Goal: Transaction & Acquisition: Purchase product/service

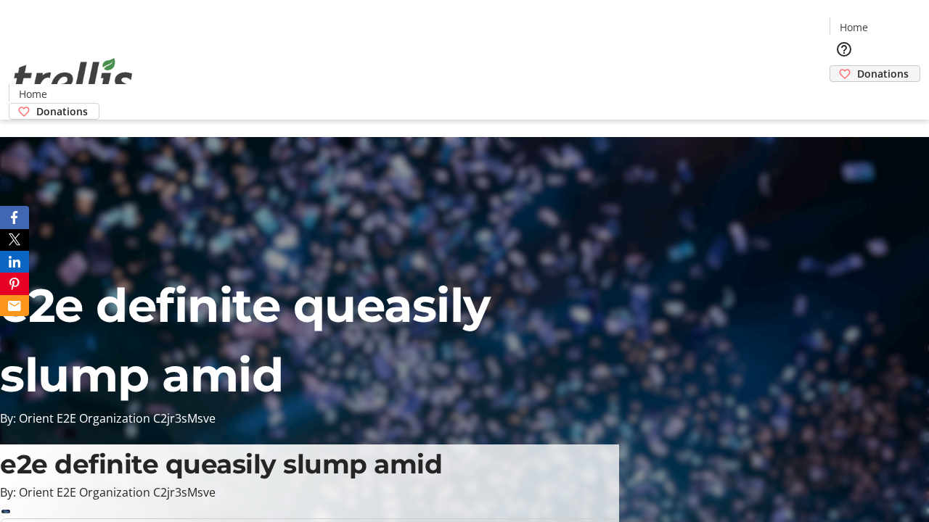
click at [857, 66] on span "Donations" at bounding box center [883, 73] width 52 height 15
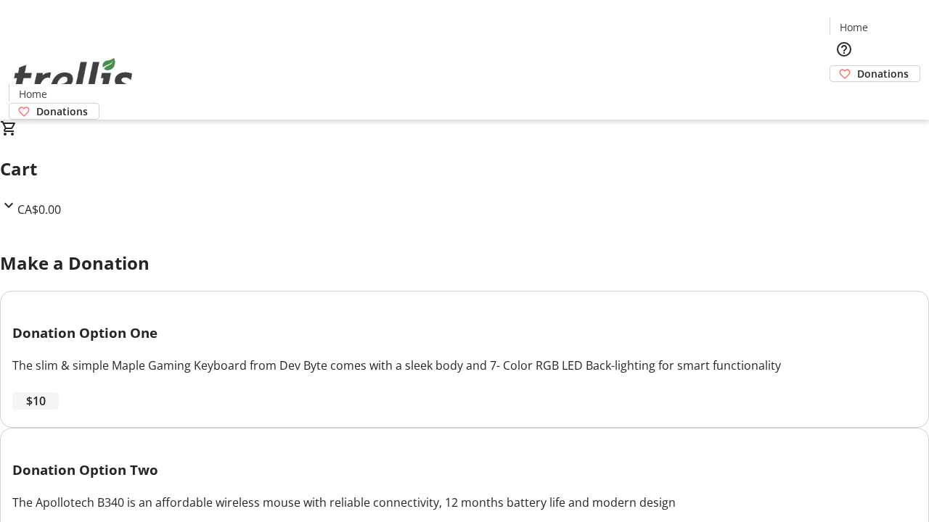
click at [46, 410] on span "$10" at bounding box center [36, 400] width 20 height 17
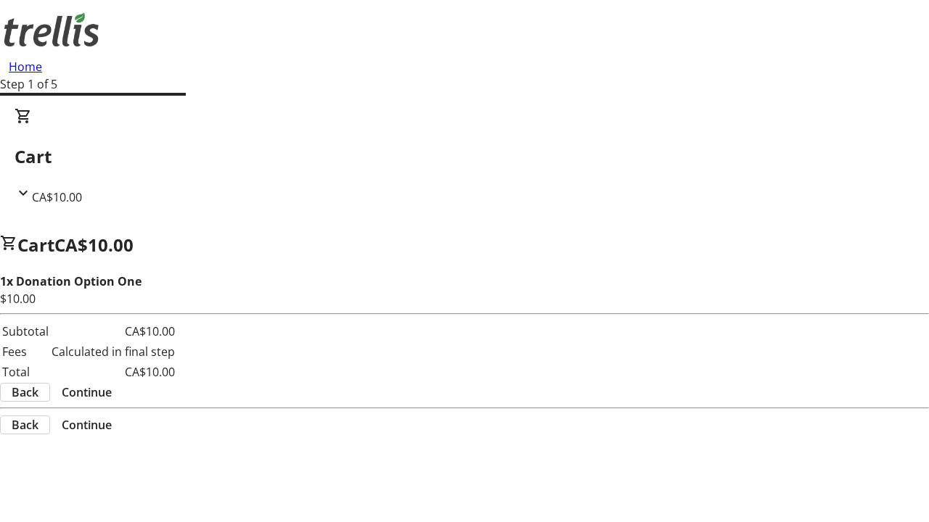
select select "CA"
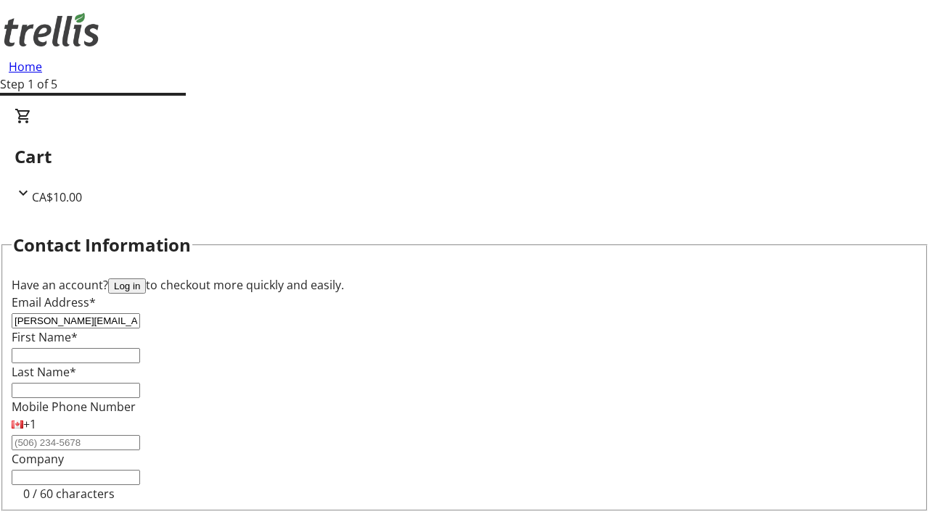
type input "[PERSON_NAME][EMAIL_ADDRESS][DOMAIN_NAME]"
type input "[PERSON_NAME]"
type input "[STREET_ADDRESS][PERSON_NAME]"
type input "Kelowna"
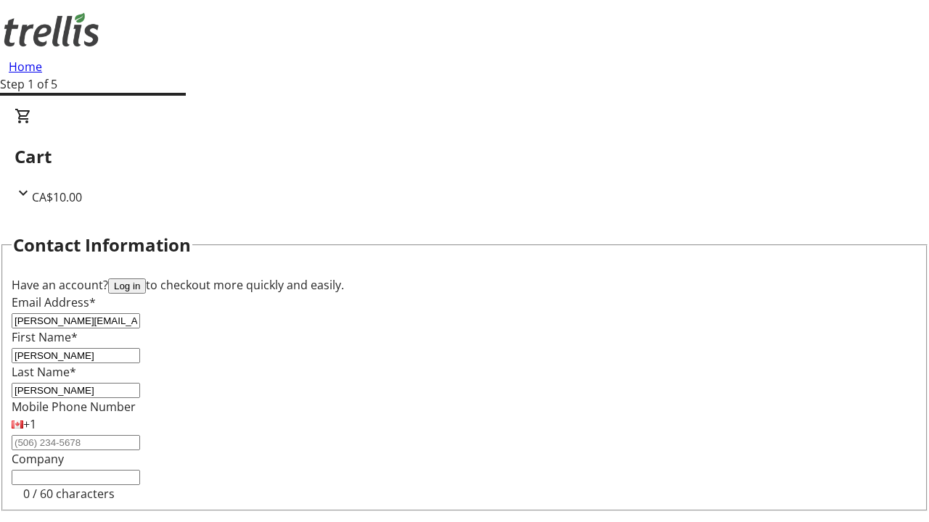
select select "BC"
type input "Kelowna"
type input "V1Y 0C2"
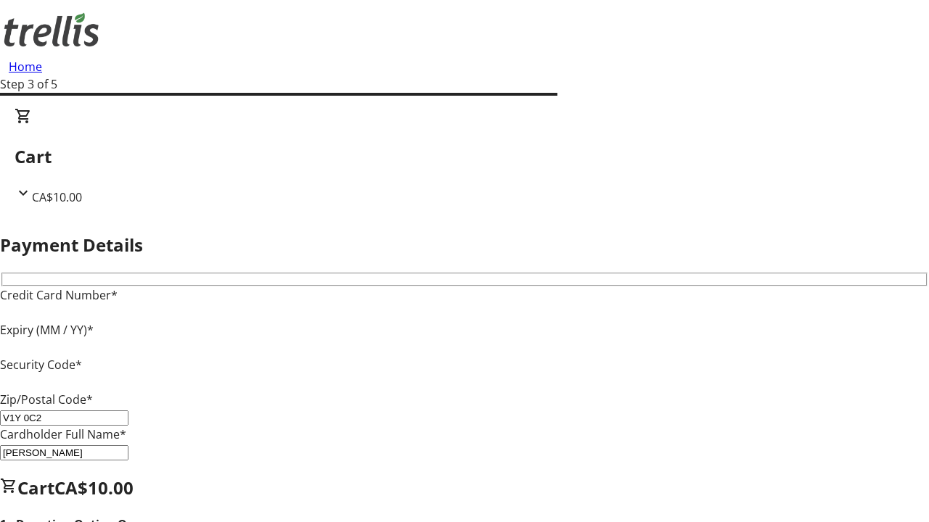
type input "V1Y 0C2"
